Goal: Task Accomplishment & Management: Use online tool/utility

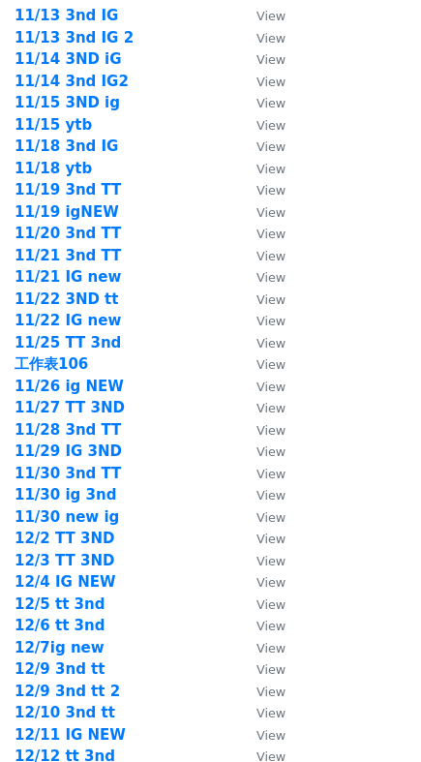
scroll to position [2709, 0]
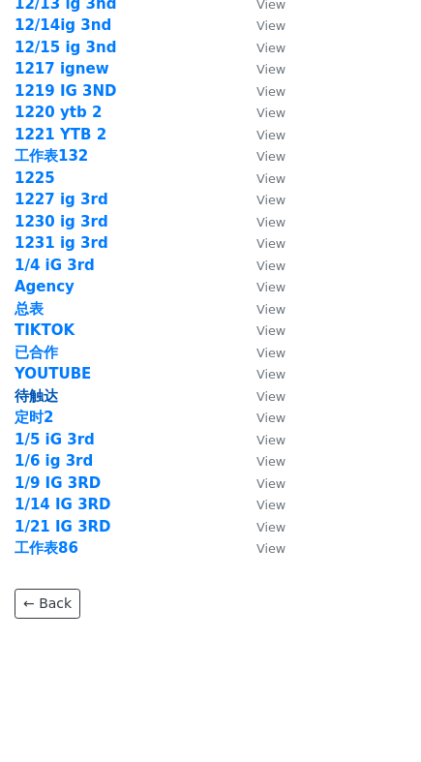
click at [41, 396] on strong "待触达" at bounding box center [37, 395] width 44 height 17
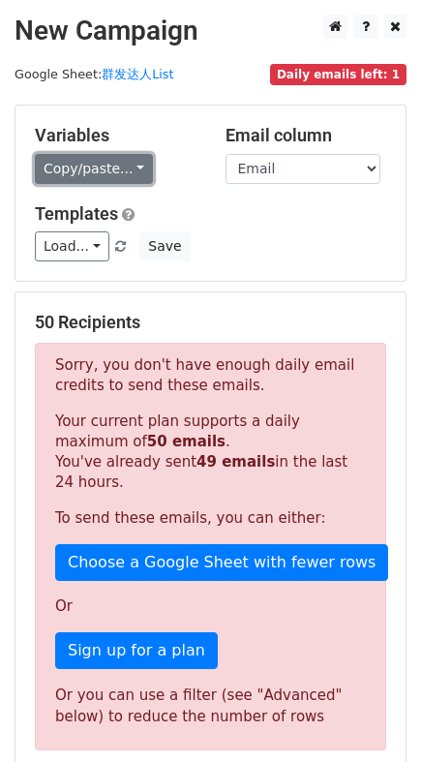
drag, startPoint x: 136, startPoint y: 165, endPoint x: 134, endPoint y: 182, distance: 16.6
click at [136, 165] on link "Copy/paste..." at bounding box center [94, 169] width 118 height 30
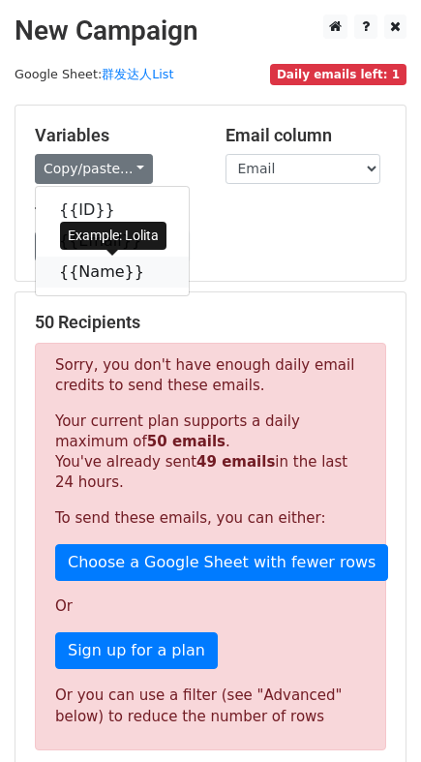
click at [118, 266] on link "{{Name}}" at bounding box center [112, 271] width 153 height 31
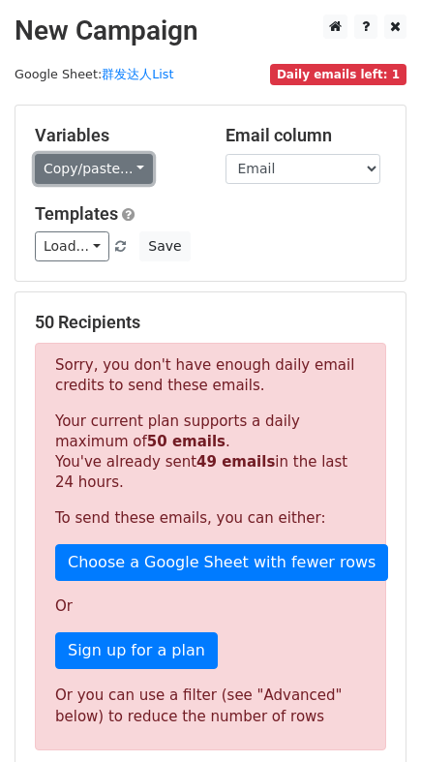
click at [75, 179] on link "Copy/paste..." at bounding box center [94, 169] width 118 height 30
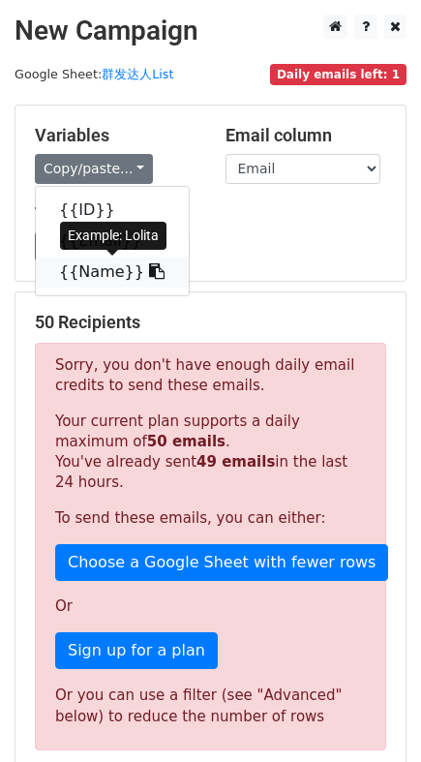
drag, startPoint x: 84, startPoint y: 273, endPoint x: 25, endPoint y: 299, distance: 64.5
click at [84, 274] on link "{{Name}}" at bounding box center [112, 271] width 153 height 31
